Goal: Information Seeking & Learning: Learn about a topic

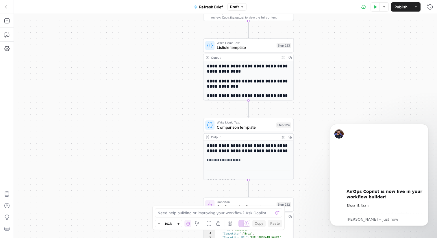
click at [229, 71] on h2 "**********" at bounding box center [248, 69] width 83 height 10
click at [223, 83] on h2 "**********" at bounding box center [248, 83] width 83 height 10
click at [284, 57] on icon "button" at bounding box center [283, 57] width 3 height 3
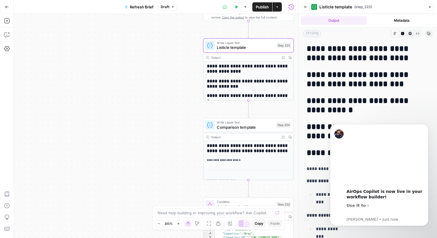
click at [328, 94] on div "**********" at bounding box center [367, 242] width 129 height 401
click at [330, 83] on h2 "**********" at bounding box center [368, 79] width 122 height 19
click at [427, 127] on icon "Dismiss notification" at bounding box center [427, 125] width 3 height 3
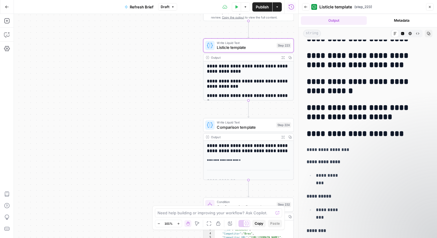
scroll to position [21, 0]
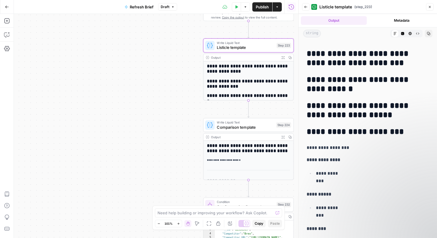
click at [341, 139] on div "**********" at bounding box center [367, 221] width 129 height 401
click at [339, 149] on p "**********" at bounding box center [368, 148] width 122 height 8
drag, startPoint x: 374, startPoint y: 62, endPoint x: 359, endPoint y: 62, distance: 15.0
click at [359, 62] on h2 "**********" at bounding box center [368, 58] width 122 height 19
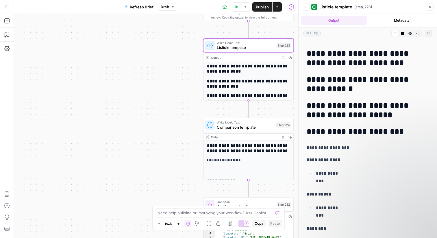
click at [384, 62] on h2 "**********" at bounding box center [368, 58] width 122 height 19
click at [267, 78] on h2 "**********" at bounding box center [248, 83] width 83 height 10
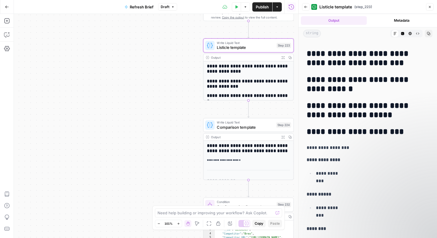
click at [267, 78] on h2 "**********" at bounding box center [248, 83] width 83 height 10
click at [267, 194] on icon "button" at bounding box center [266, 194] width 5 height 5
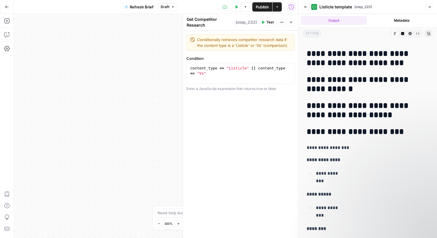
type textarea "**********"
click at [233, 68] on div "content_type == "Listicle" || content_type == "Vs"" at bounding box center [240, 84] width 103 height 36
click at [167, 74] on div "true false false true false true false true true false Workflow Input Settings …" at bounding box center [156, 126] width 285 height 224
click at [431, 7] on icon "button" at bounding box center [429, 6] width 3 height 3
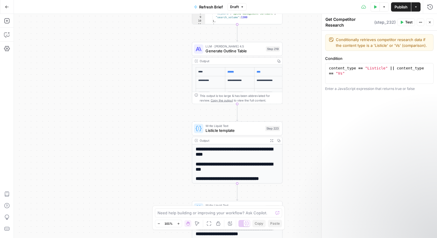
drag, startPoint x: 306, startPoint y: 60, endPoint x: 289, endPoint y: 54, distance: 18.7
click at [289, 53] on div "true false false true false true false true true false Workflow Input Settings …" at bounding box center [226, 126] width 424 height 224
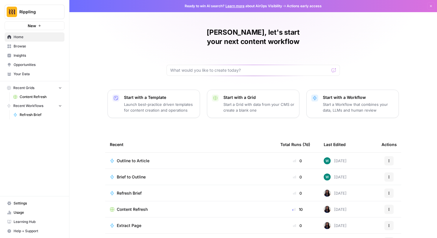
click at [25, 54] on span "Insights" at bounding box center [38, 55] width 48 height 5
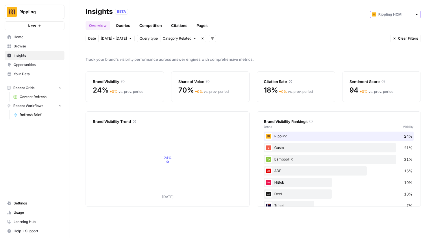
click at [411, 15] on input "text" at bounding box center [396, 15] width 34 height 6
click at [322, 58] on span "Track your brand's visibility performance across answer engines with comprehens…" at bounding box center [254, 59] width 336 height 6
click at [187, 36] on span "Category Related" at bounding box center [177, 38] width 29 height 5
click at [185, 54] on span "Brand Related" at bounding box center [180, 51] width 36 height 6
click at [182, 40] on icon "button" at bounding box center [183, 38] width 3 height 3
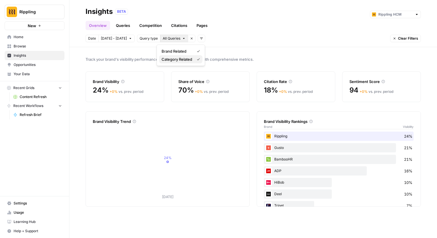
click at [187, 60] on span "Category Related" at bounding box center [177, 59] width 31 height 6
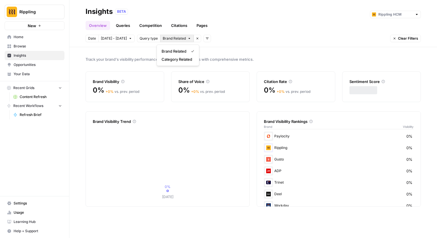
click at [176, 37] on span "Brand Related" at bounding box center [174, 38] width 23 height 5
click at [183, 51] on span "Brand Related" at bounding box center [174, 51] width 25 height 6
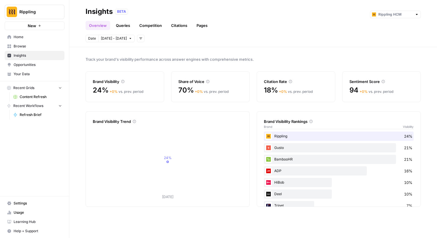
click at [137, 41] on button "Add filters" at bounding box center [141, 39] width 8 height 8
click at [144, 50] on span "Topic" at bounding box center [148, 51] width 21 height 6
click at [186, 38] on div "Date Oct 7 - Oct 13 Topic Select topics Remove filter Add filters" at bounding box center [143, 39] width 114 height 8
click at [184, 39] on icon "button" at bounding box center [185, 38] width 3 height 3
click at [139, 38] on icon "button" at bounding box center [140, 39] width 3 height 2
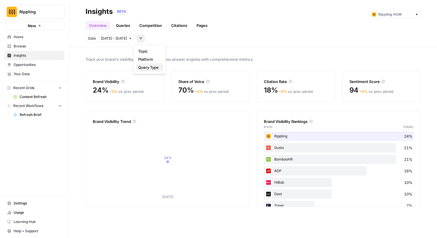
click at [148, 65] on span "Query Type" at bounding box center [148, 68] width 21 height 6
click at [180, 39] on span "Select query type" at bounding box center [177, 38] width 29 height 5
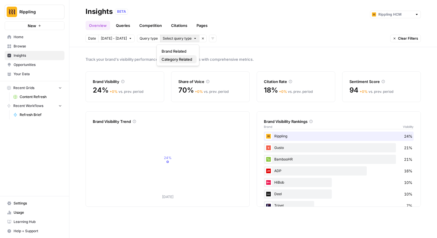
click at [178, 60] on span "Category Related" at bounding box center [177, 59] width 31 height 6
click at [122, 34] on header "Insights BETA Overview Queries Competition Citations Pages Date Oct 7 - Oct 13 …" at bounding box center [253, 23] width 368 height 47
click at [122, 38] on span "Oct 7 - Oct 13" at bounding box center [114, 38] width 26 height 5
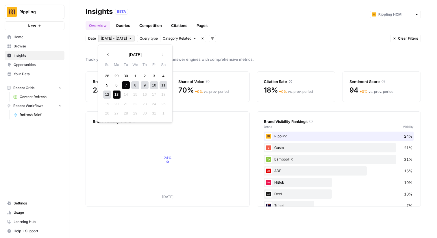
click at [122, 38] on span "Oct 7 - Oct 13" at bounding box center [114, 38] width 26 height 5
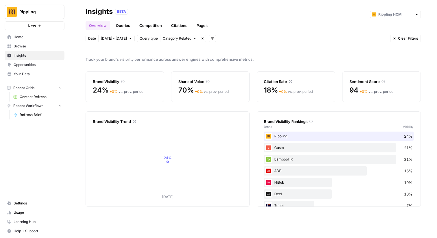
click at [122, 38] on span "Oct 7 - Oct 13" at bounding box center [114, 38] width 26 height 5
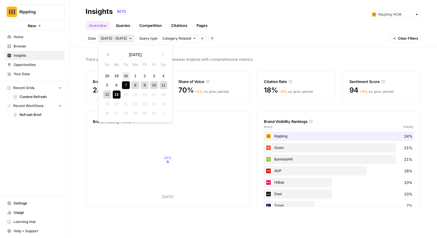
click at [129, 75] on div "30" at bounding box center [126, 76] width 8 height 8
click at [116, 94] on div "15" at bounding box center [117, 95] width 8 height 8
click at [162, 56] on icon "button" at bounding box center [163, 55] width 4 height 4
click at [116, 93] on div "13" at bounding box center [117, 95] width 8 height 8
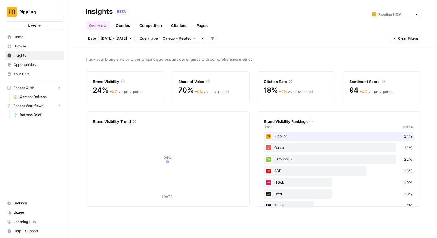
click at [126, 28] on link "Queries" at bounding box center [123, 25] width 21 height 9
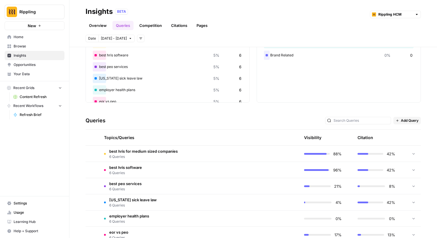
scroll to position [60, 0]
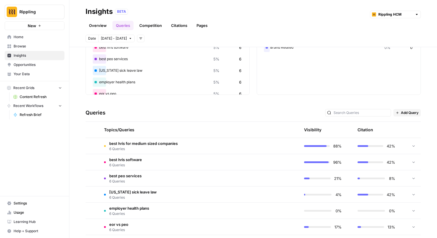
click at [233, 139] on td "best hris for medium sized companies 6 Queries" at bounding box center [172, 146] width 145 height 16
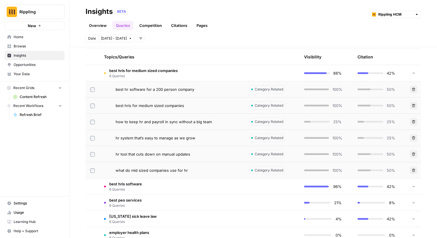
scroll to position [136, 0]
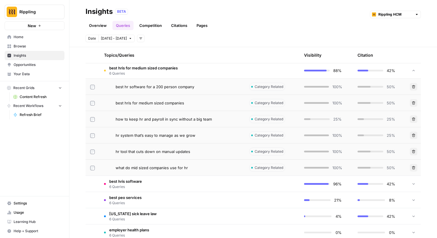
click at [210, 70] on td "best hris for medium sized companies 6 Queries" at bounding box center [172, 70] width 145 height 16
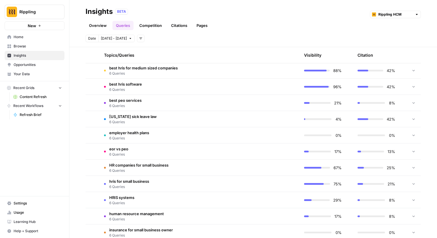
click at [213, 86] on td "best hris software 6 Queries" at bounding box center [172, 87] width 145 height 16
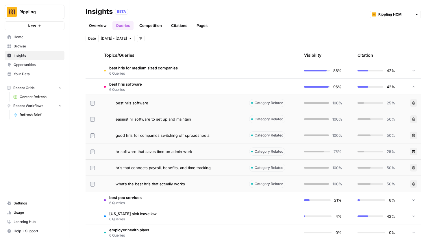
scroll to position [133, 0]
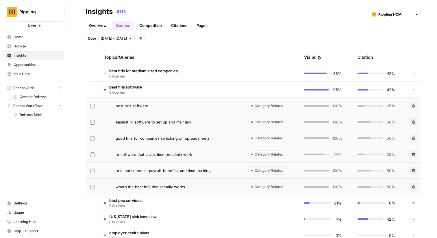
click at [213, 85] on td "best hris software 6 Queries" at bounding box center [172, 90] width 145 height 16
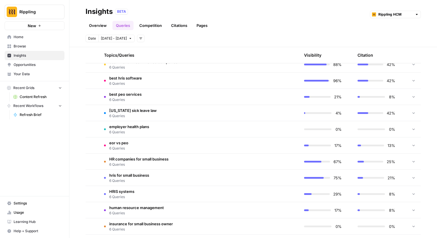
scroll to position [143, 0]
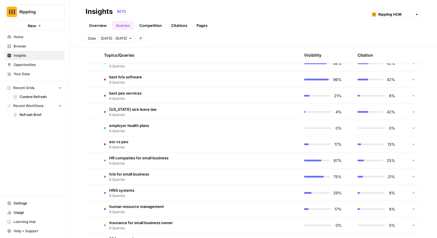
click at [211, 135] on td "employer health plans 6 Queries" at bounding box center [172, 128] width 145 height 16
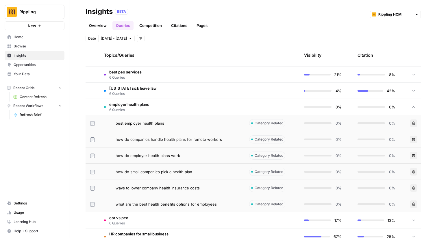
scroll to position [165, 0]
click at [212, 100] on td "employer health plans 6 Queries" at bounding box center [172, 106] width 145 height 16
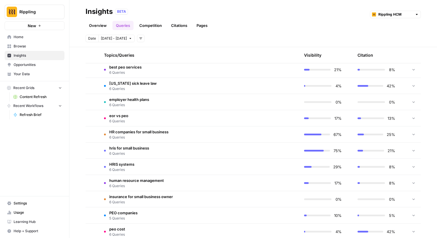
scroll to position [0, 0]
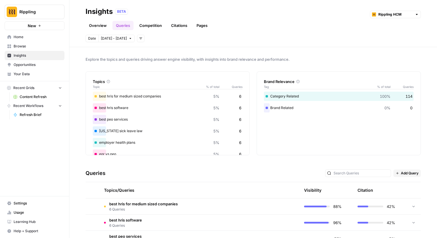
click at [312, 188] on div "Visibility" at bounding box center [312, 190] width 17 height 6
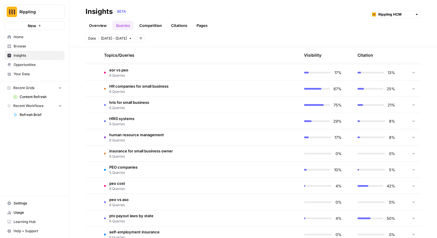
scroll to position [294, 0]
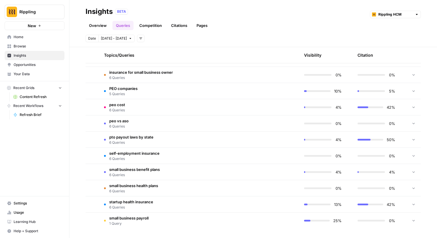
click at [207, 220] on td "small business payroll 1 Query" at bounding box center [172, 221] width 145 height 16
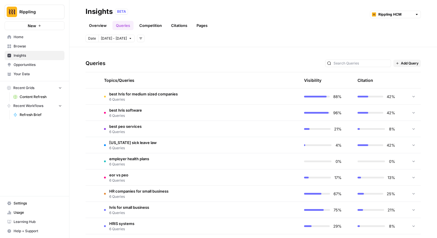
scroll to position [111, 0]
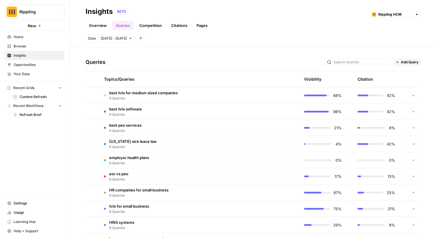
click at [413, 98] on div at bounding box center [413, 95] width 5 height 16
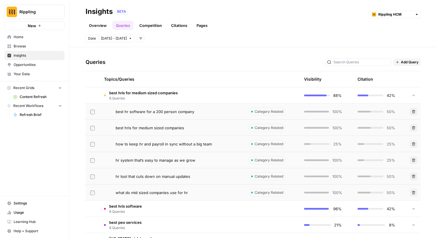
scroll to position [119, 0]
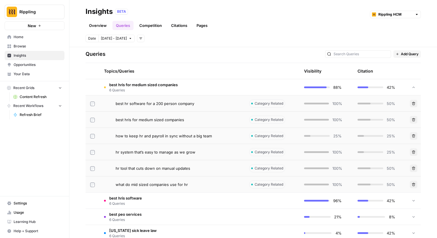
click at [375, 102] on div "50%" at bounding box center [377, 104] width 38 height 6
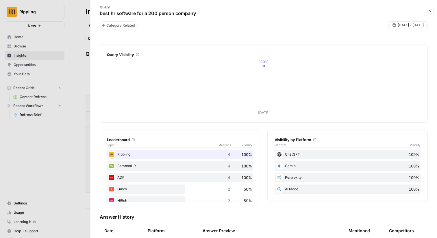
click at [87, 132] on div at bounding box center [218, 119] width 437 height 238
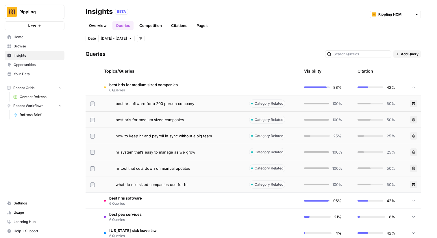
click at [159, 104] on span "best hr software for a 200 person company" at bounding box center [155, 104] width 79 height 6
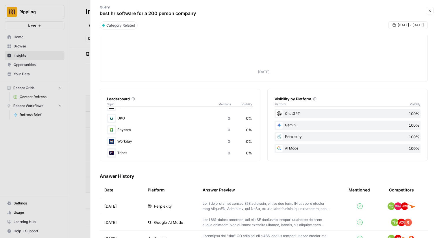
scroll to position [75, 0]
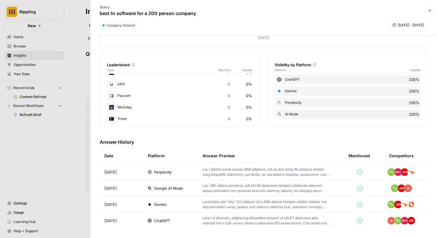
click at [224, 218] on p at bounding box center [267, 221] width 128 height 10
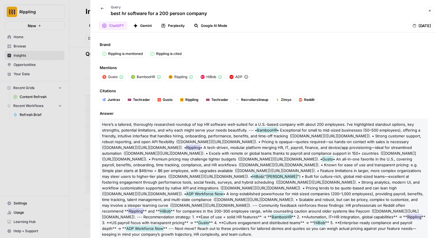
click at [102, 8] on icon "button" at bounding box center [102, 8] width 3 height 3
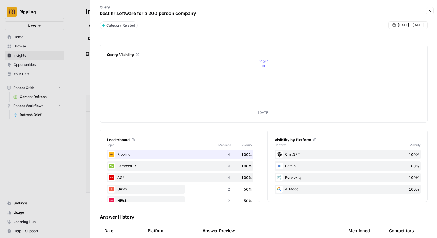
click at [431, 10] on icon "button" at bounding box center [430, 11] width 2 height 2
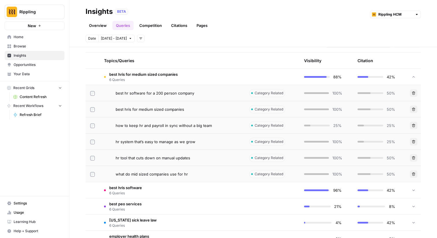
scroll to position [100, 0]
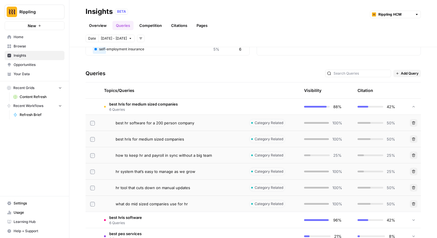
click at [157, 25] on link "Competition" at bounding box center [151, 25] width 30 height 9
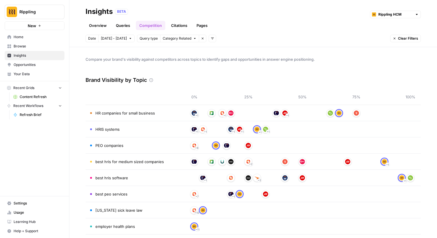
click at [179, 27] on link "Citations" at bounding box center [179, 25] width 23 height 9
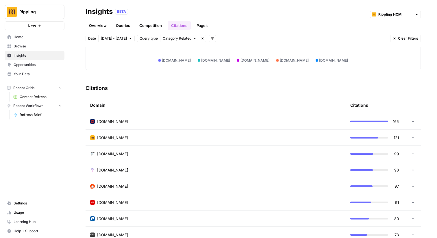
scroll to position [109, 0]
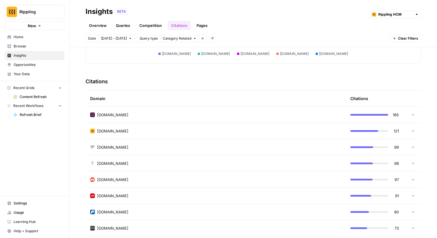
click at [222, 180] on div "reddit.com" at bounding box center [215, 180] width 251 height 6
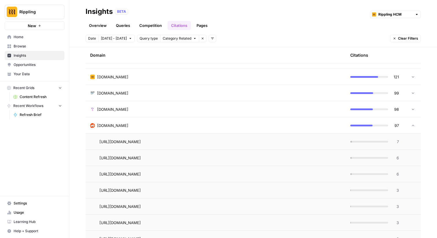
scroll to position [108, 0]
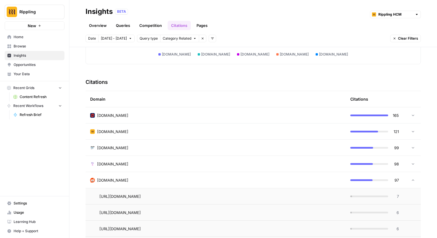
click at [140, 178] on div "reddit.com" at bounding box center [215, 180] width 251 height 6
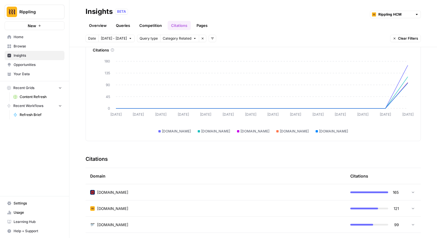
scroll to position [0, 0]
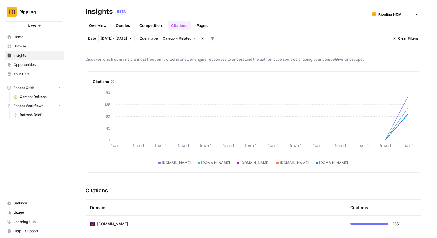
click at [203, 25] on link "Pages" at bounding box center [202, 25] width 18 height 9
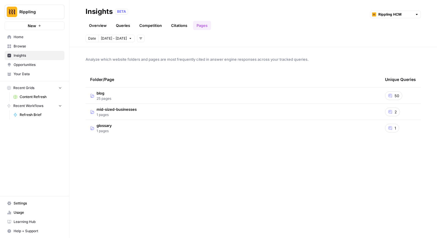
click at [195, 93] on td "blog 25 pages" at bounding box center [233, 96] width 295 height 16
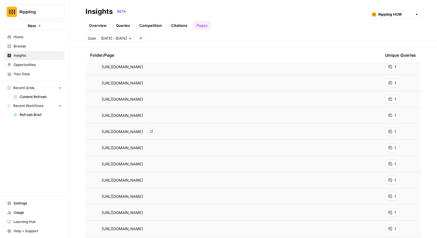
scroll to position [312, 0]
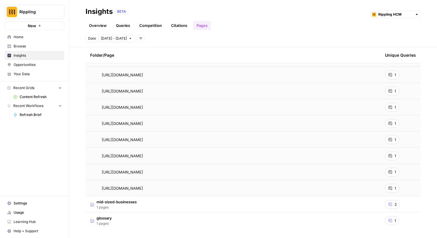
click at [162, 215] on td "glossary 1 pages" at bounding box center [233, 221] width 295 height 16
click at [162, 189] on td "mid-sized-businesses 1 pages" at bounding box center [233, 188] width 295 height 16
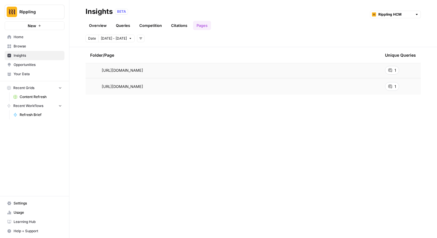
scroll to position [0, 0]
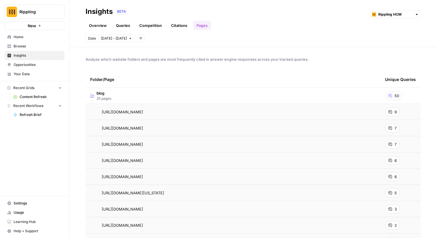
click at [124, 26] on link "Queries" at bounding box center [123, 25] width 21 height 9
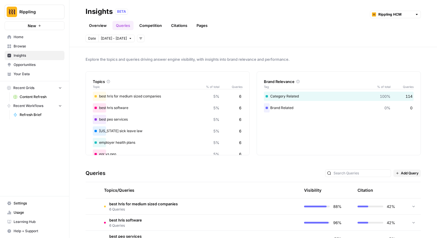
click at [100, 27] on link "Overview" at bounding box center [98, 25] width 25 height 9
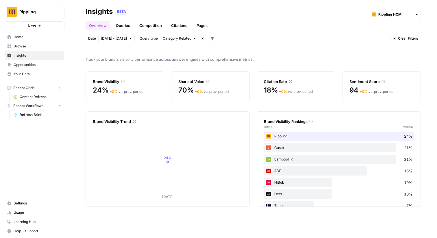
click at [124, 27] on link "Queries" at bounding box center [123, 25] width 21 height 9
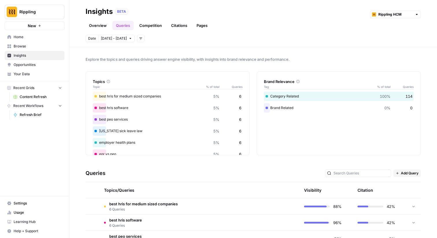
click at [100, 27] on link "Overview" at bounding box center [98, 25] width 25 height 9
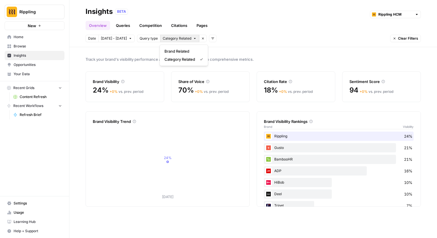
click at [181, 40] on span "Category Related" at bounding box center [177, 38] width 29 height 5
click at [406, 13] on input "text" at bounding box center [396, 15] width 34 height 6
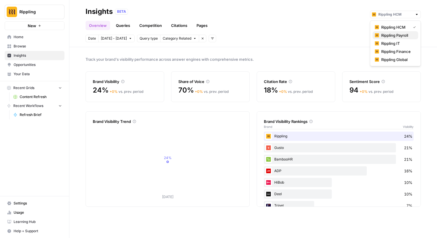
click at [401, 35] on span "Rippling Payroll" at bounding box center [398, 35] width 32 height 6
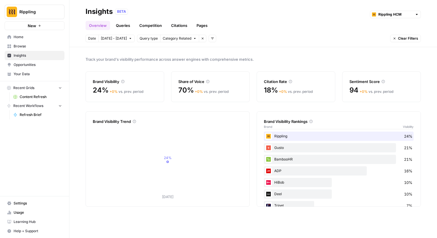
type input "Rippling Payroll"
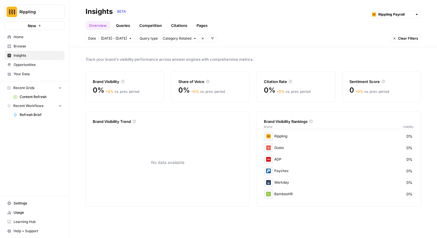
click at [131, 22] on link "Queries" at bounding box center [123, 25] width 21 height 9
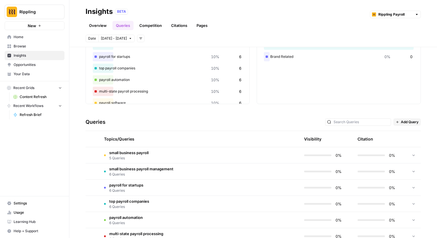
scroll to position [83, 0]
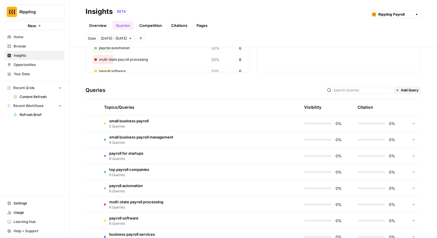
click at [193, 124] on td "small business payroll 5 Queries" at bounding box center [172, 123] width 145 height 16
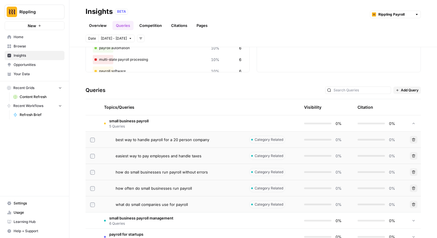
click at [229, 140] on div "best way to handle payroll for a 20 person company" at bounding box center [178, 140] width 124 height 6
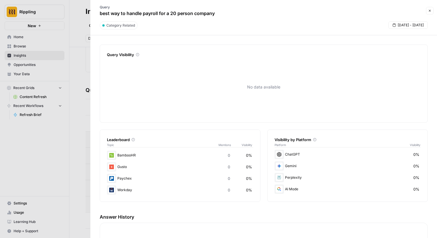
scroll to position [41, 0]
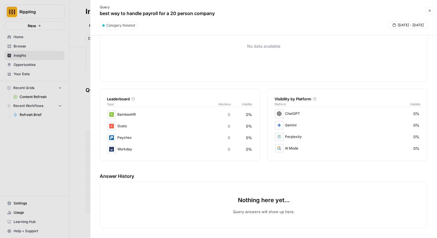
click at [79, 181] on div at bounding box center [218, 119] width 437 height 238
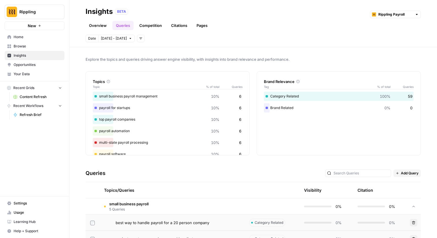
click at [125, 27] on link "Queries" at bounding box center [123, 25] width 21 height 9
click at [404, 14] on input "text" at bounding box center [396, 15] width 34 height 6
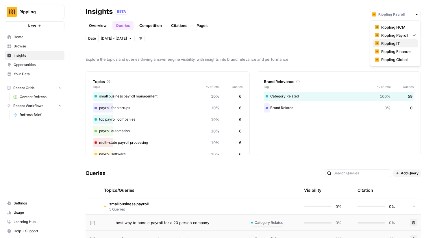
click at [402, 42] on span "Rippling IT" at bounding box center [398, 44] width 32 height 6
type input "Rippling IT"
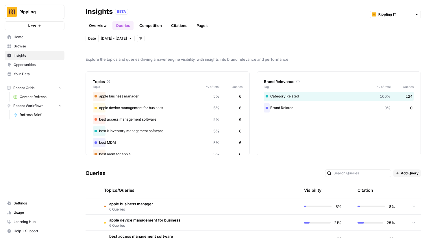
click at [97, 30] on header "Insights BETA Rippling IT Overview Queries Competition Citations Pages Date Sep…" at bounding box center [253, 23] width 368 height 47
click at [99, 27] on link "Overview" at bounding box center [98, 25] width 25 height 9
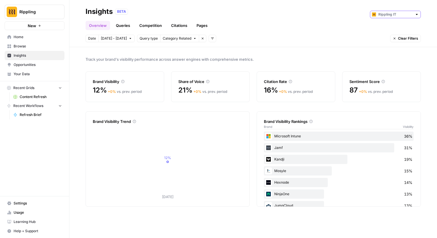
click at [394, 12] on input "text" at bounding box center [396, 15] width 34 height 6
click at [403, 52] on span "Rippling Finance" at bounding box center [398, 52] width 32 height 6
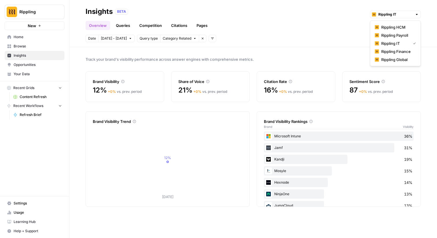
type input "Rippling Finance"
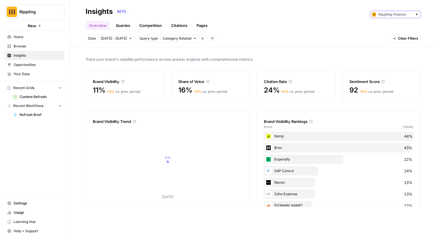
click at [395, 13] on input "text" at bounding box center [396, 15] width 34 height 6
click at [266, 40] on div "Date Sep 30 - Oct 13 Query type Category Related Remove filter Add filters Clea…" at bounding box center [254, 39] width 336 height 8
click at [212, 40] on icon "button" at bounding box center [212, 38] width 3 height 3
click at [222, 65] on div "Topic Platform" at bounding box center [221, 55] width 27 height 21
click at [222, 61] on span "Platform" at bounding box center [220, 59] width 15 height 6
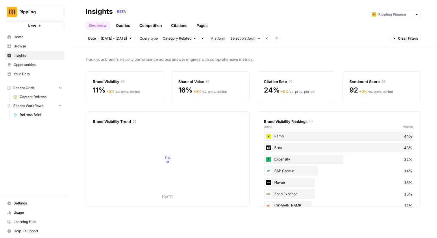
click at [243, 38] on span "Select platform" at bounding box center [243, 38] width 25 height 5
click at [252, 58] on span "ChatGPT" at bounding box center [252, 59] width 29 height 6
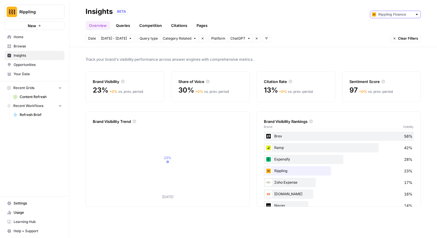
click at [401, 14] on input "text" at bounding box center [396, 15] width 34 height 6
click at [397, 28] on span "Rippling HCM" at bounding box center [398, 27] width 32 height 6
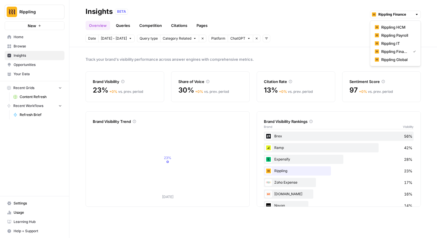
type input "Rippling HCM"
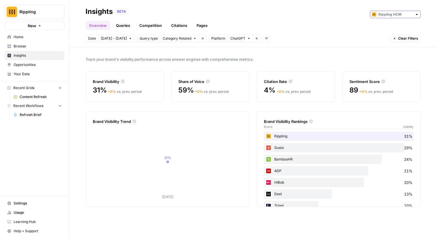
click at [387, 14] on input "text" at bounding box center [396, 15] width 34 height 6
click at [396, 36] on span "Rippling Payroll" at bounding box center [398, 35] width 32 height 6
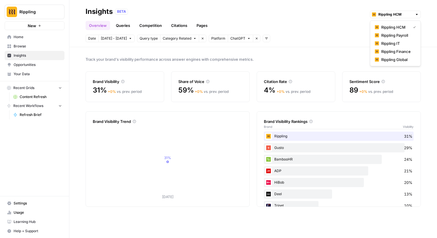
type input "Rippling Payroll"
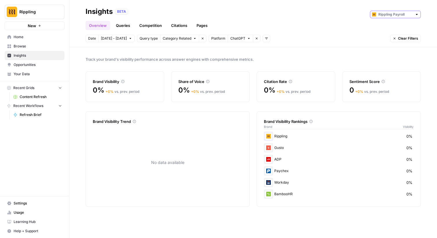
click at [401, 16] on input "text" at bounding box center [396, 15] width 34 height 6
click at [402, 44] on span "Rippling IT" at bounding box center [398, 44] width 32 height 6
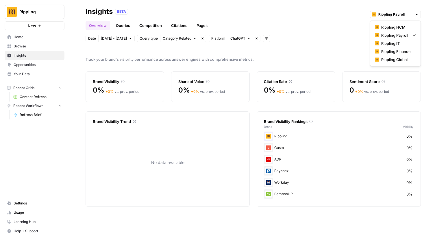
type input "Rippling IT"
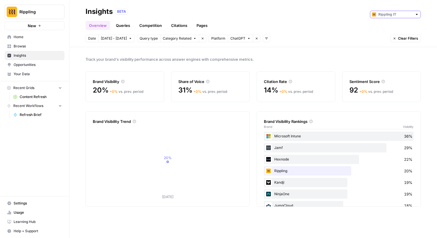
click at [395, 15] on input "text" at bounding box center [396, 15] width 34 height 6
click at [397, 52] on span "Rippling Finance" at bounding box center [398, 52] width 32 height 6
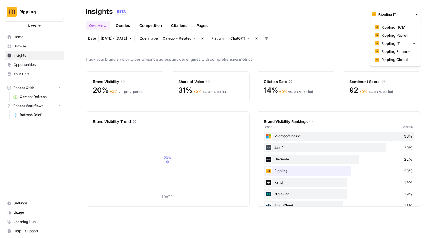
type input "Rippling Finance"
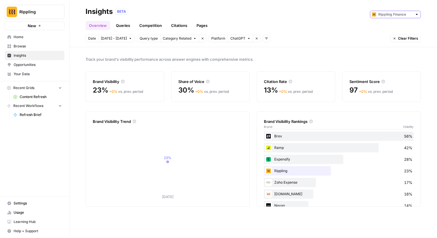
click at [390, 13] on input "text" at bounding box center [396, 15] width 34 height 6
click at [394, 57] on span "Rippling Global" at bounding box center [398, 60] width 32 height 6
type input "Rippling Global"
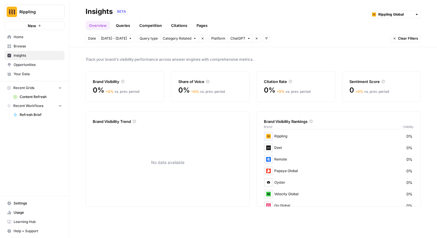
click at [413, 38] on span "Clear Filters" at bounding box center [408, 38] width 20 height 5
click at [125, 25] on link "Queries" at bounding box center [123, 25] width 21 height 9
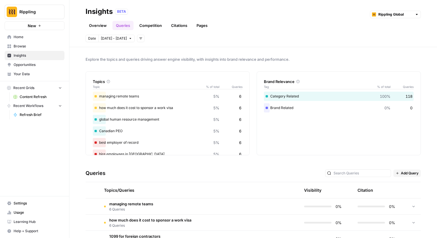
click at [92, 27] on link "Overview" at bounding box center [98, 25] width 25 height 9
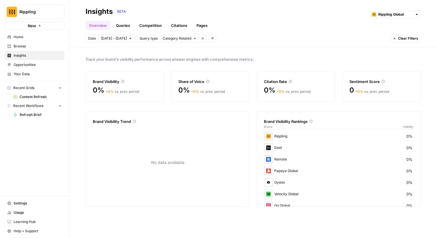
click at [143, 29] on link "Competition" at bounding box center [151, 25] width 30 height 9
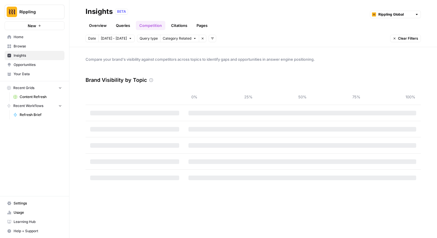
click at [122, 29] on link "Queries" at bounding box center [123, 25] width 21 height 9
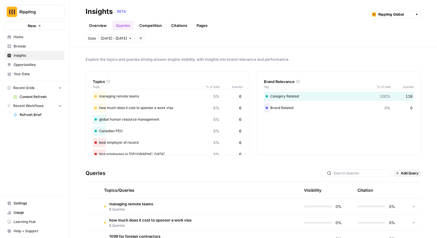
scroll to position [0, 0]
click at [141, 37] on icon "button" at bounding box center [140, 38] width 3 height 3
click at [160, 41] on div "Date Sep 30 - Oct 13 Add filters" at bounding box center [254, 39] width 336 height 8
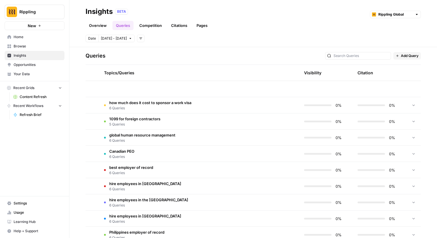
scroll to position [0, 0]
